Goal: Task Accomplishment & Management: Manage account settings

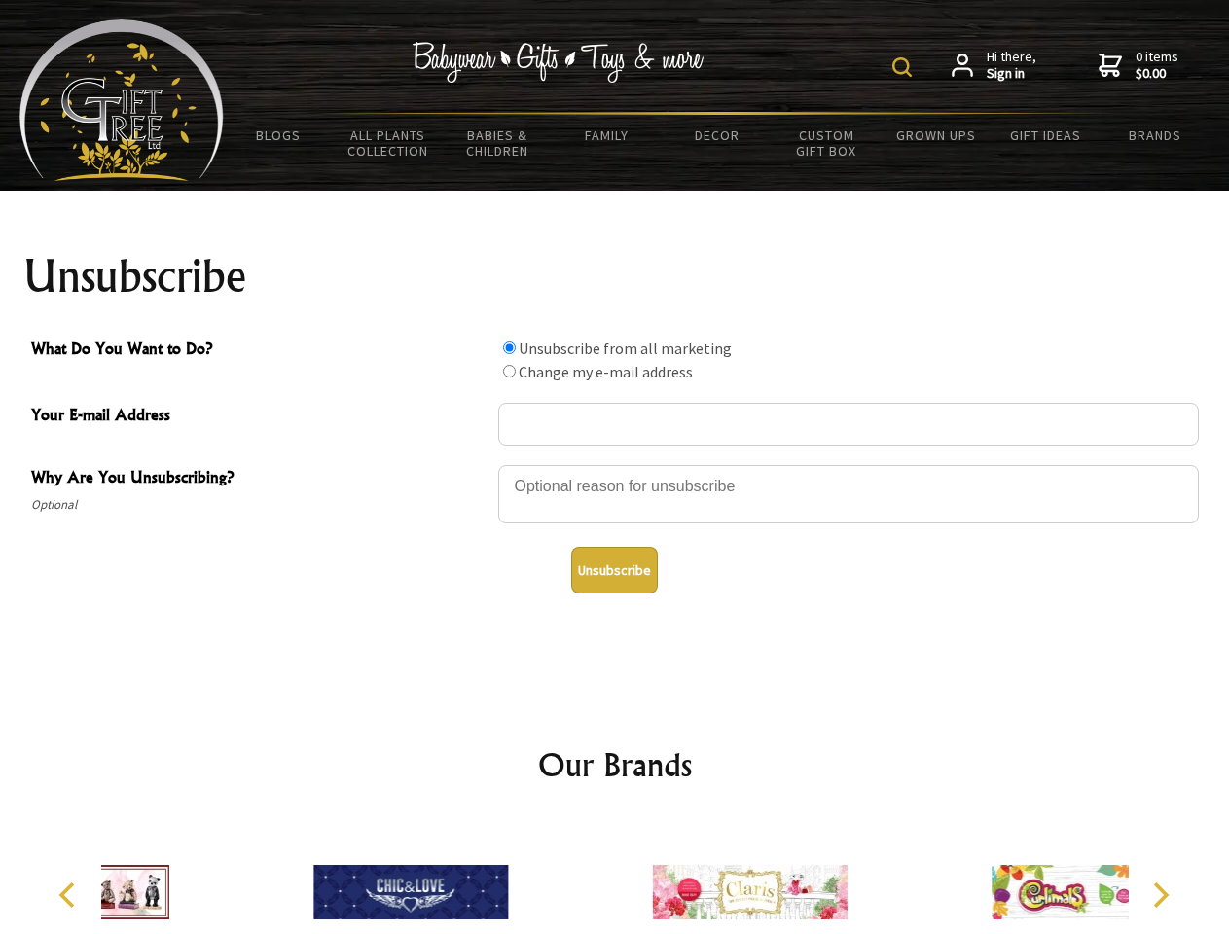
click at [905, 67] on img at bounding box center [901, 66] width 19 height 19
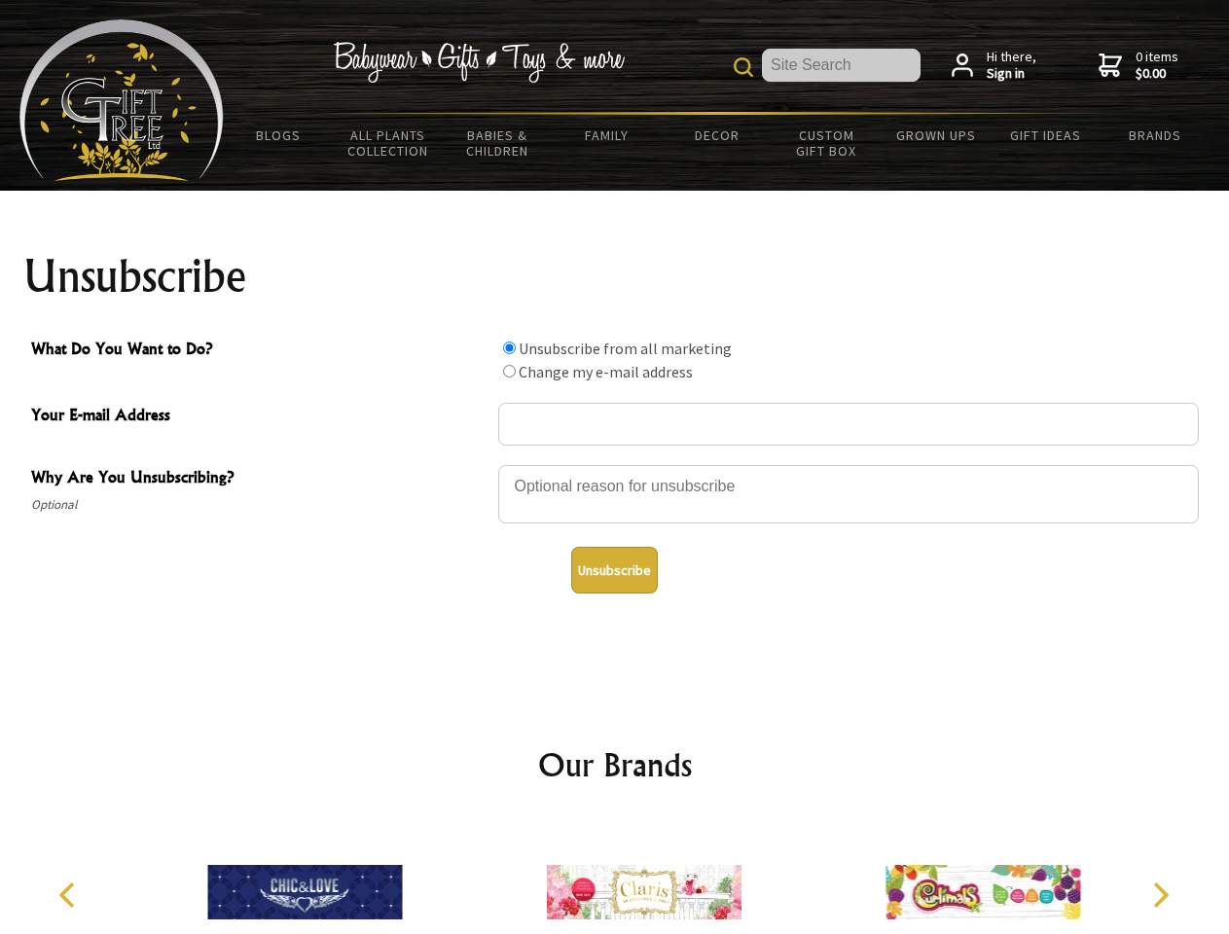
click at [615, 464] on div at bounding box center [848, 497] width 701 height 68
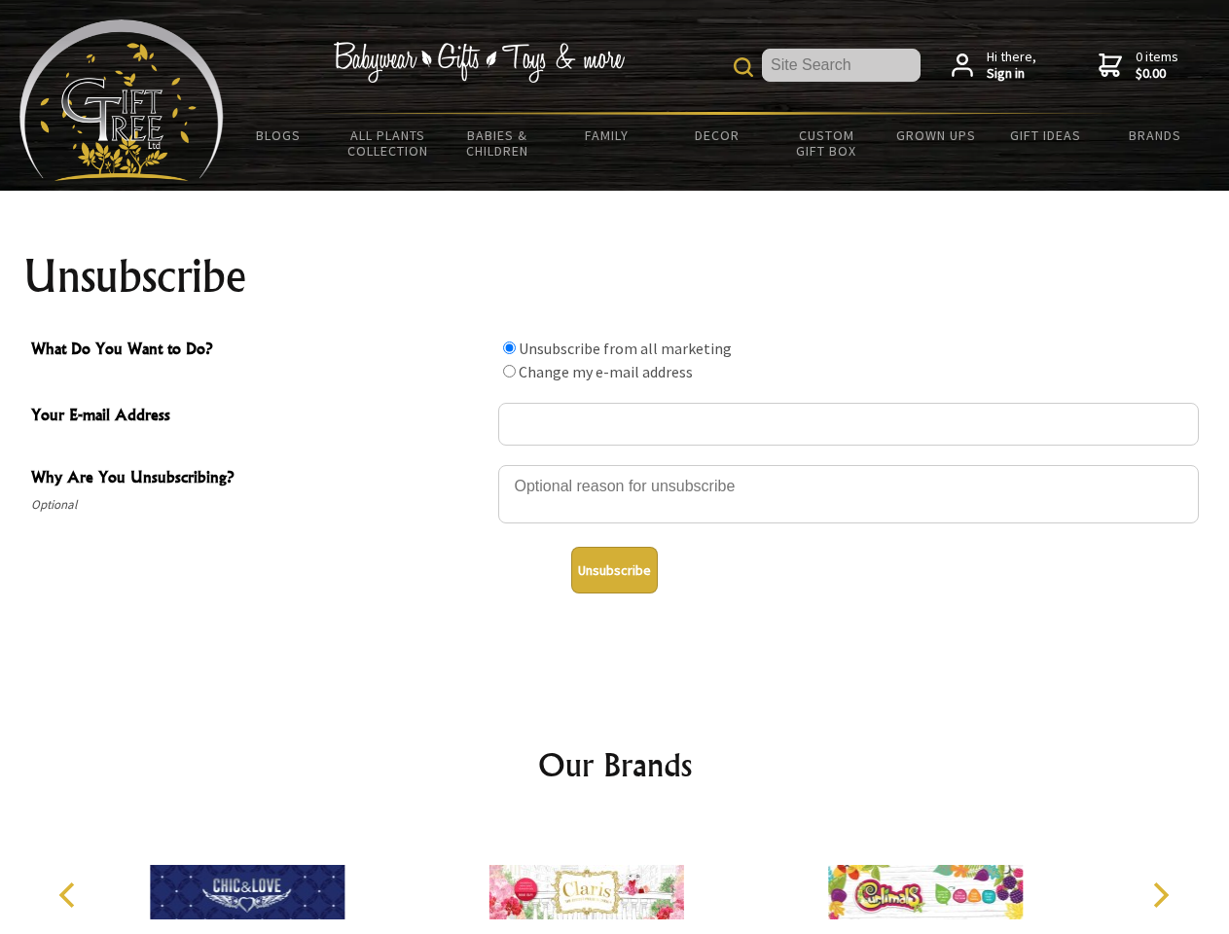
click at [509, 347] on input "What Do You Want to Do?" at bounding box center [509, 348] width 13 height 13
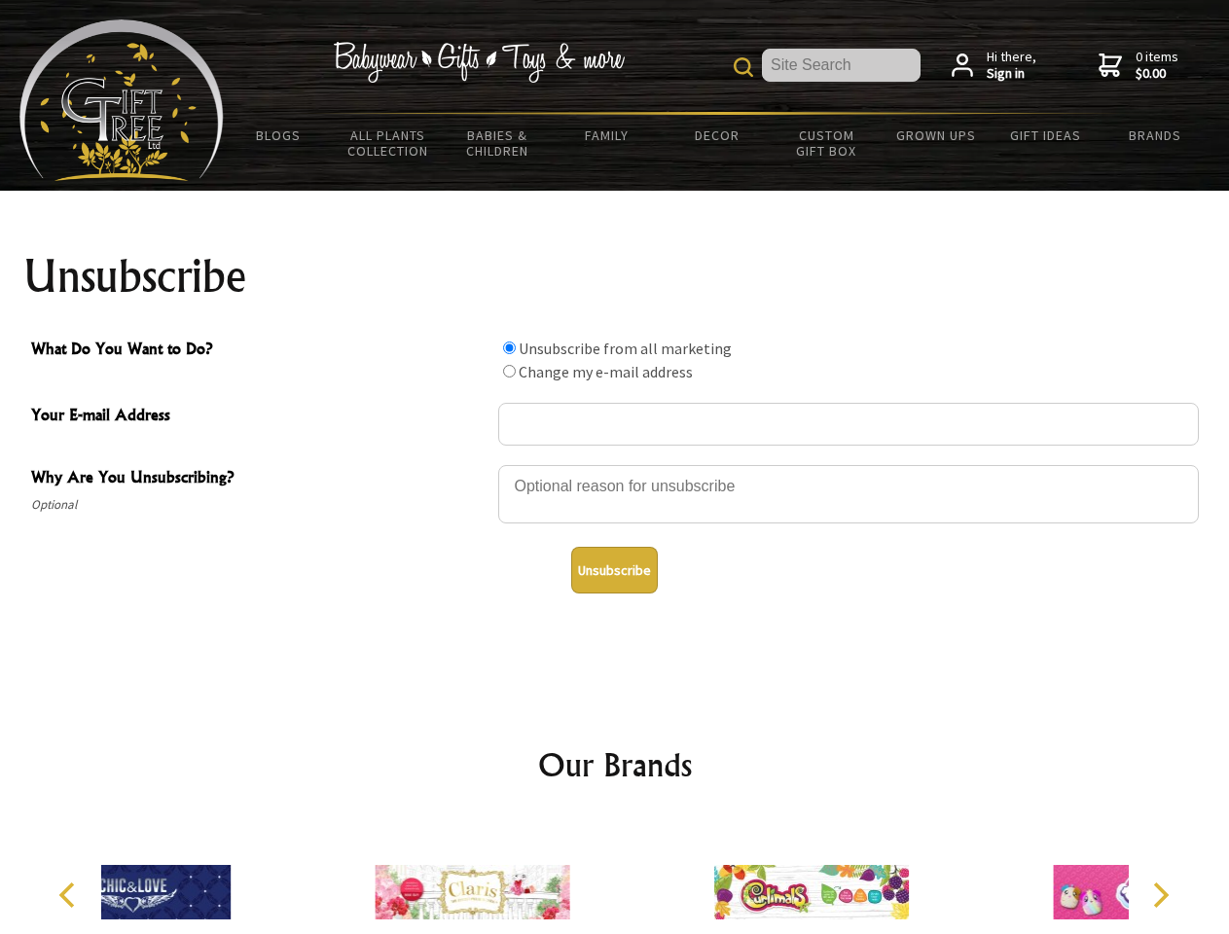
click at [509, 371] on input "What Do You Want to Do?" at bounding box center [509, 371] width 13 height 13
radio input "true"
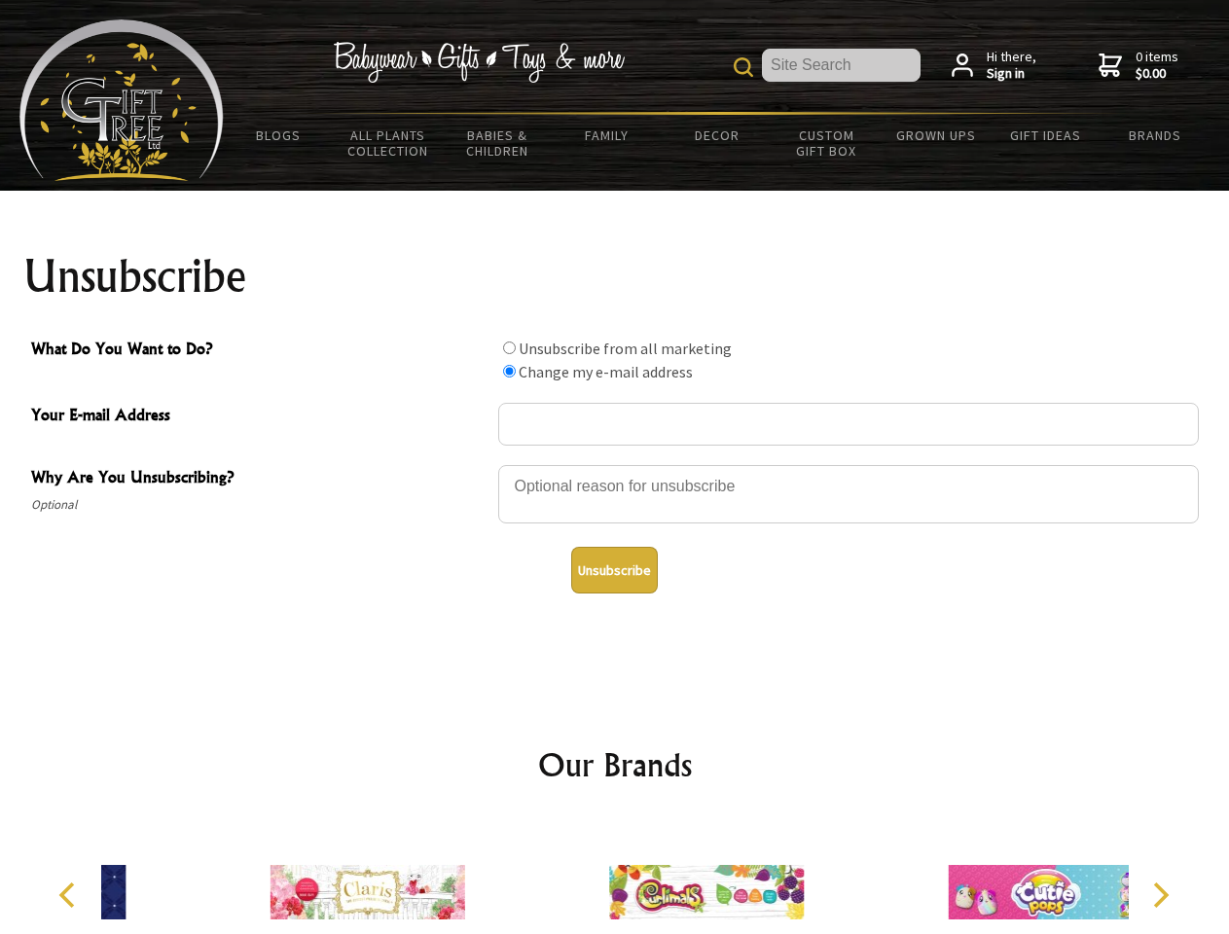
click at [614, 570] on button "Unsubscribe" at bounding box center [614, 570] width 87 height 47
click at [615, 877] on img at bounding box center [706, 892] width 195 height 146
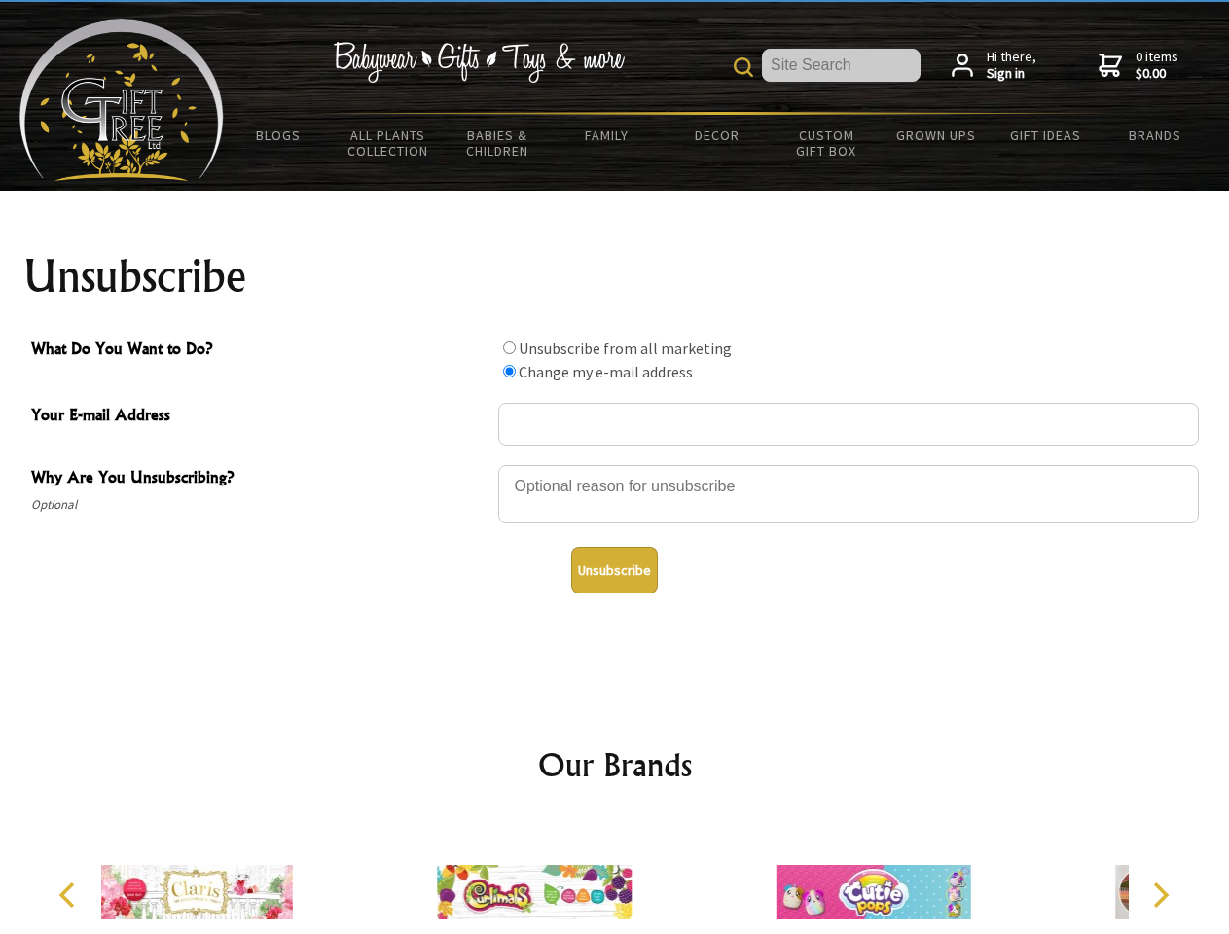
click at [70, 895] on icon "Previous" at bounding box center [68, 895] width 25 height 25
click at [1160, 895] on icon "Next" at bounding box center [1158, 895] width 25 height 25
